Goal: Task Accomplishment & Management: Complete application form

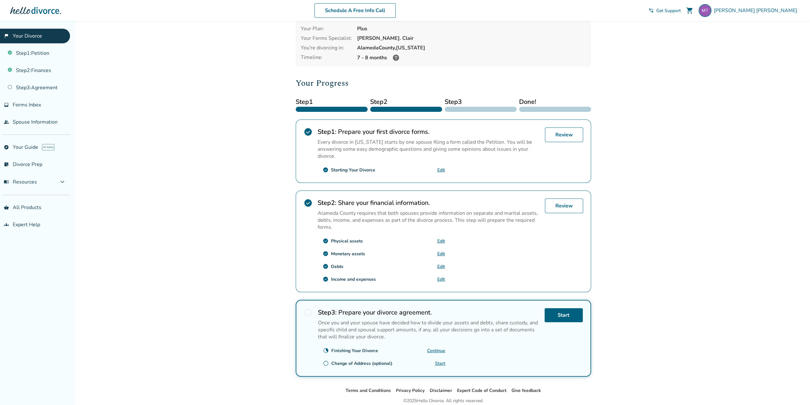
click at [204, 148] on div "Added to cart Marcelo Cassio , welcome to your divorce platform. Your Plan: Plu…" at bounding box center [405, 210] width 810 height 442
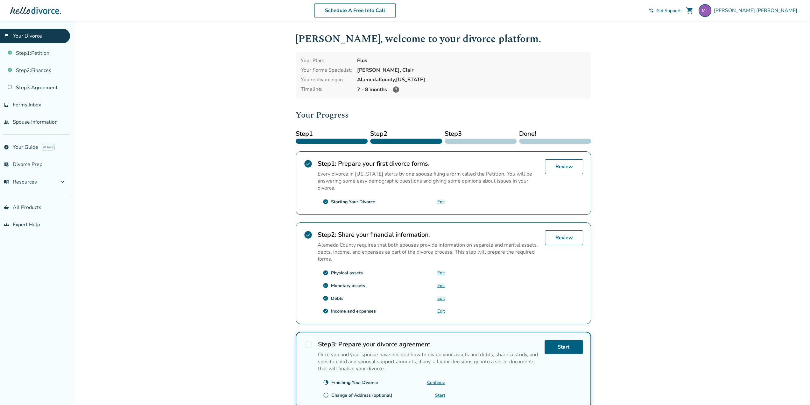
scroll to position [55, 0]
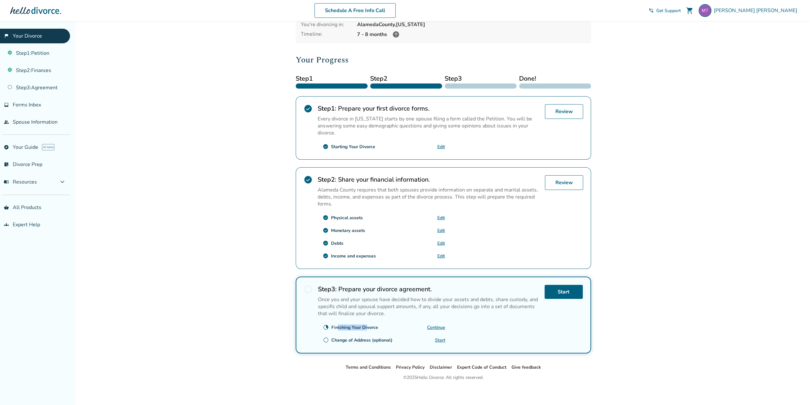
drag, startPoint x: 337, startPoint y: 323, endPoint x: 366, endPoint y: 322, distance: 28.4
click at [366, 324] on div "Finishing Your Divorce" at bounding box center [354, 327] width 47 height 6
click at [392, 325] on div "clock_loader_40 Finishing Your Divorce Continue" at bounding box center [381, 327] width 127 height 10
drag, startPoint x: 380, startPoint y: 324, endPoint x: 365, endPoint y: 309, distance: 21.6
click at [365, 313] on div "Step 3 : Prepare your divorce agreement. Once you and your spouse have decided …" at bounding box center [429, 315] width 222 height 60
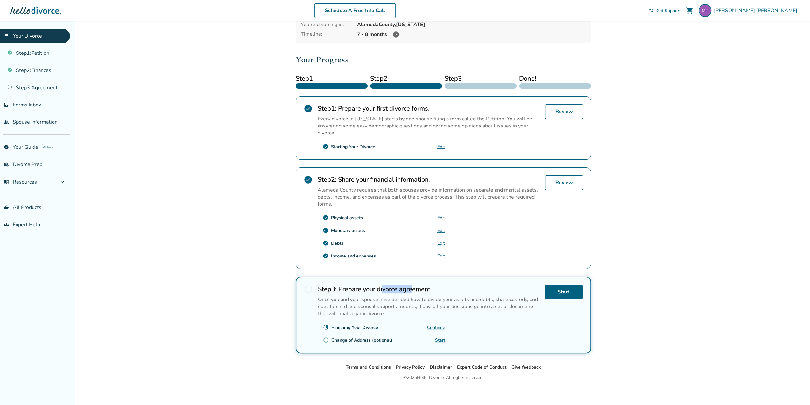
drag, startPoint x: 385, startPoint y: 285, endPoint x: 414, endPoint y: 287, distance: 29.4
click at [414, 287] on h2 "Step 3 : Prepare your divorce agreement." at bounding box center [429, 289] width 222 height 9
click at [386, 307] on p "Once you and your spouse have decided how to divide your assets and debts, shar…" at bounding box center [429, 306] width 222 height 21
click at [431, 324] on link "Continue" at bounding box center [436, 327] width 18 height 6
click at [439, 324] on link "Continue" at bounding box center [436, 327] width 18 height 6
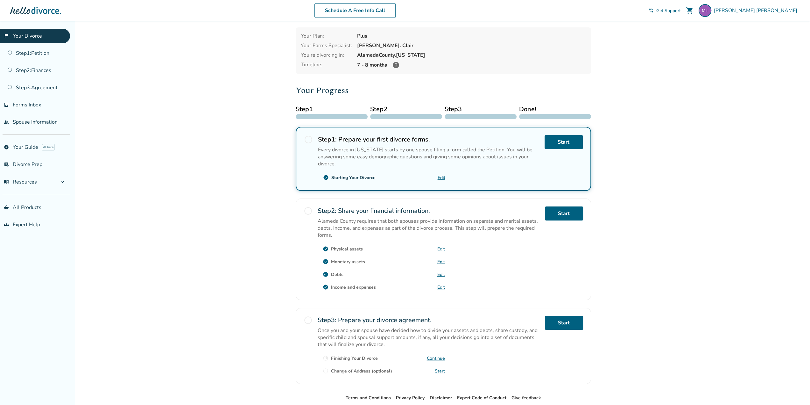
scroll to position [55, 0]
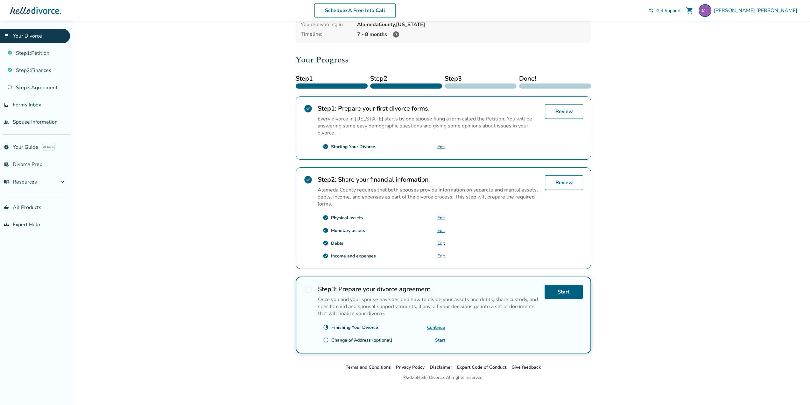
click at [442, 324] on link "Continue" at bounding box center [436, 327] width 18 height 6
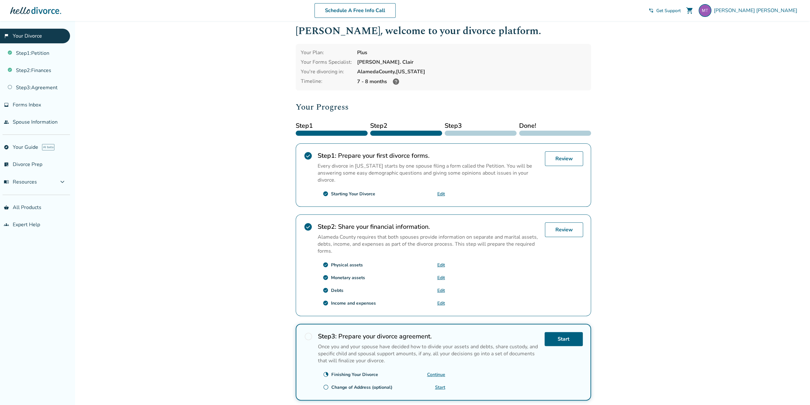
scroll to position [0, 0]
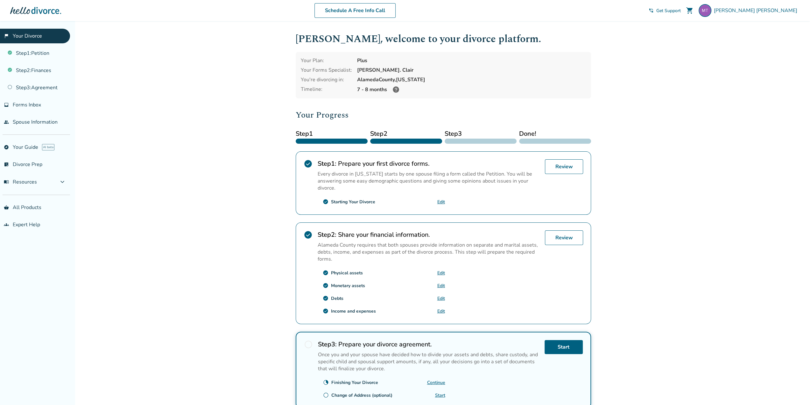
click at [437, 379] on link "Continue" at bounding box center [436, 382] width 18 height 6
click at [564, 343] on link "Start" at bounding box center [564, 347] width 38 height 14
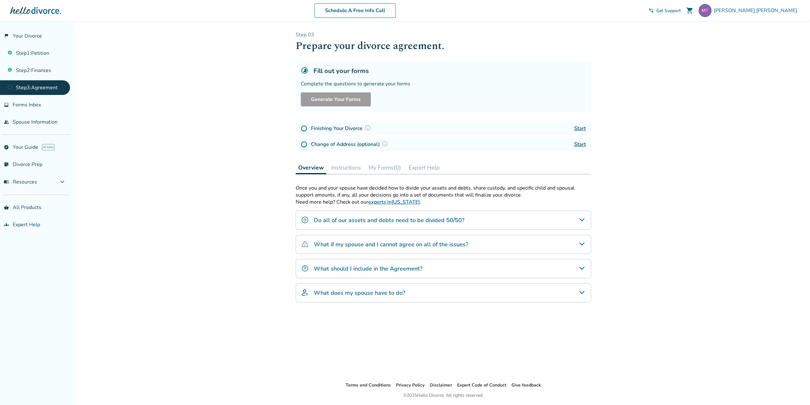
click at [315, 70] on h5 "Fill out your forms" at bounding box center [341, 71] width 55 height 9
click at [338, 70] on h5 "Fill out your forms" at bounding box center [341, 71] width 55 height 9
click at [331, 82] on div "Complete the questions to generate your forms" at bounding box center [443, 83] width 285 height 7
click at [362, 83] on div "Complete the questions to generate your forms" at bounding box center [443, 83] width 285 height 7
click at [389, 83] on div "Complete the questions to generate your forms" at bounding box center [443, 83] width 285 height 7
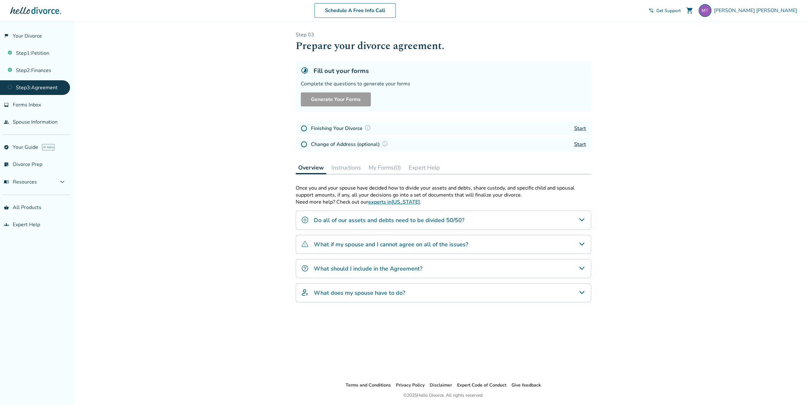
click at [585, 128] on link "Start" at bounding box center [580, 128] width 12 height 7
